Goal: Navigation & Orientation: Find specific page/section

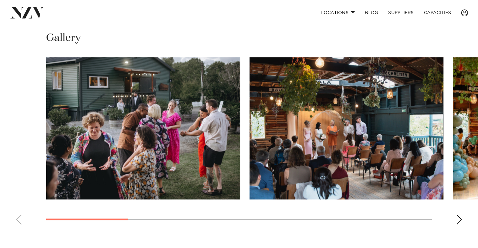
scroll to position [471, 0]
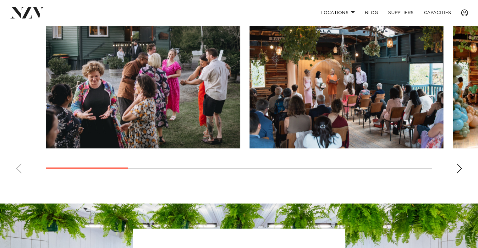
click at [457, 164] on div "Next slide" at bounding box center [459, 169] width 6 height 10
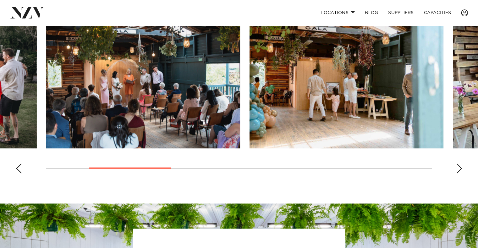
click at [457, 164] on div "Next slide" at bounding box center [459, 169] width 6 height 10
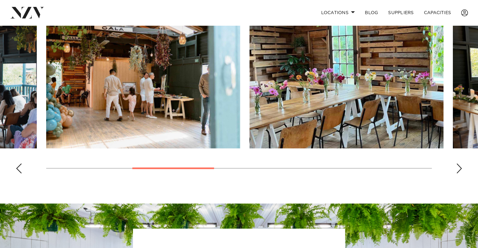
click at [457, 164] on div "Next slide" at bounding box center [459, 169] width 6 height 10
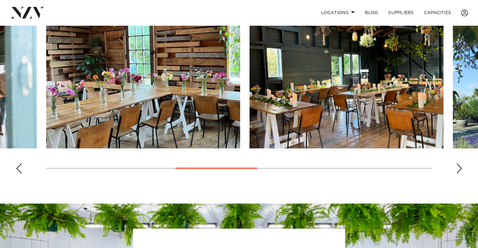
click at [457, 164] on div "Next slide" at bounding box center [459, 169] width 6 height 10
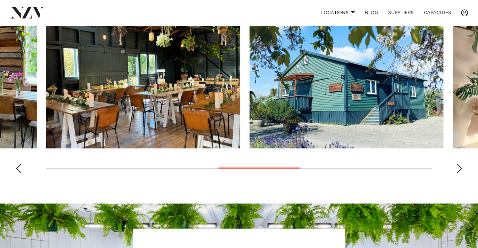
click at [457, 164] on div "Next slide" at bounding box center [459, 169] width 6 height 10
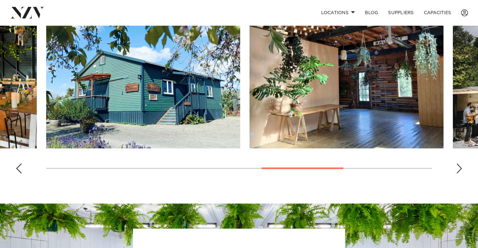
click at [457, 164] on div "Next slide" at bounding box center [459, 169] width 6 height 10
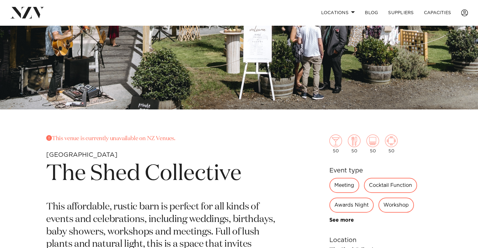
scroll to position [188, 0]
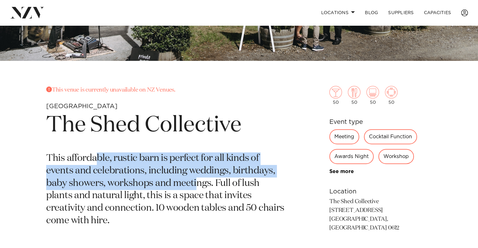
drag, startPoint x: 117, startPoint y: 166, endPoint x: 195, endPoint y: 191, distance: 81.7
click at [195, 190] on p "This affordable, rustic barn is perfect for all kinds of events and celebration…" at bounding box center [165, 190] width 238 height 75
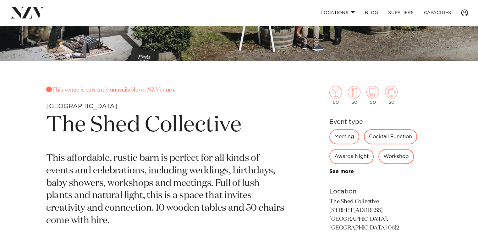
click at [199, 197] on p "This affordable, rustic barn is perfect for all kinds of events and celebration…" at bounding box center [165, 190] width 238 height 75
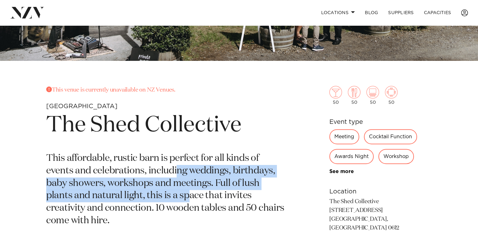
drag, startPoint x: 177, startPoint y: 171, endPoint x: 188, endPoint y: 203, distance: 33.4
click at [188, 203] on p "This affordable, rustic barn is perfect for all kinds of events and celebration…" at bounding box center [165, 190] width 238 height 75
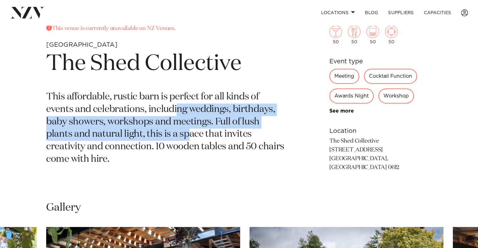
scroll to position [251, 0]
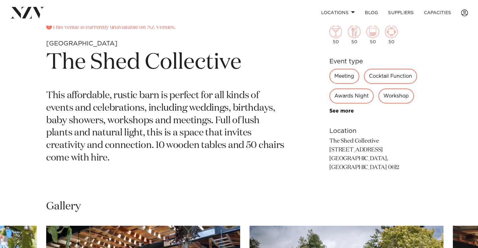
click at [97, 146] on p "This affordable, rustic barn is perfect for all kinds of events and celebration…" at bounding box center [165, 127] width 238 height 75
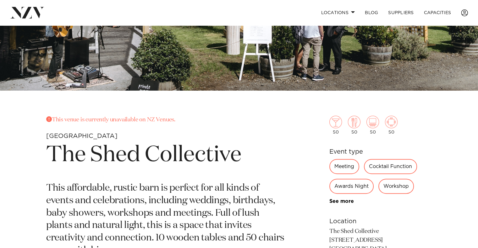
scroll to position [157, 0]
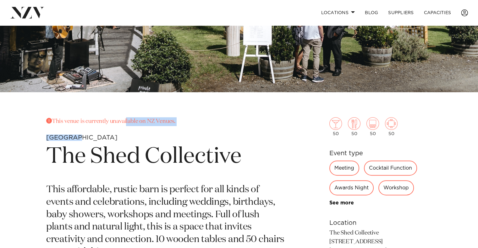
drag, startPoint x: 144, startPoint y: 123, endPoint x: 188, endPoint y: 127, distance: 43.9
click at [188, 127] on section "This venue is currently unavailable on NZ Venues. Auckland The Shed Collective …" at bounding box center [165, 200] width 238 height 167
click at [175, 161] on h1 "The Shed Collective" at bounding box center [165, 157] width 238 height 29
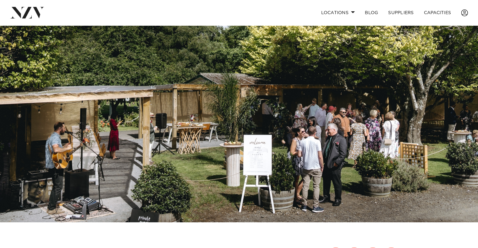
scroll to position [0, 0]
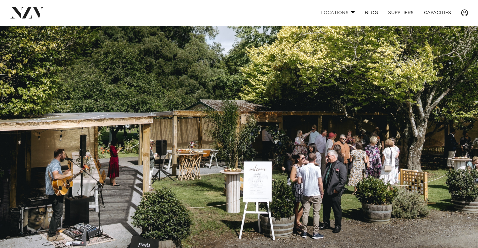
click at [343, 13] on link "Locations" at bounding box center [338, 13] width 44 height 14
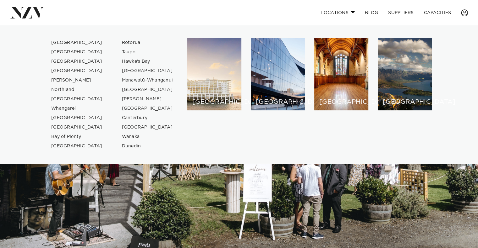
click at [343, 13] on link "Locations" at bounding box center [338, 13] width 44 height 14
